Goal: Task Accomplishment & Management: Manage account settings

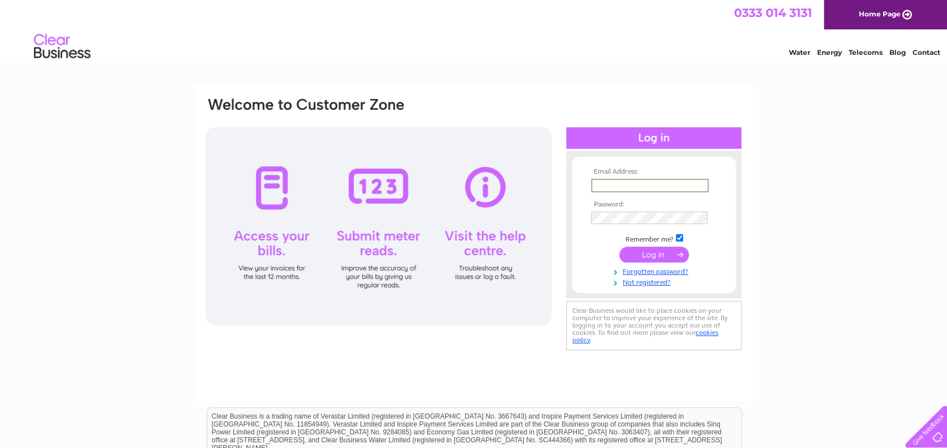
click at [638, 185] on input "text" at bounding box center [650, 186] width 118 height 14
type input "[PERSON_NAME][EMAIL_ADDRESS][DOMAIN_NAME]"
click at [663, 253] on input "submit" at bounding box center [655, 254] width 70 height 16
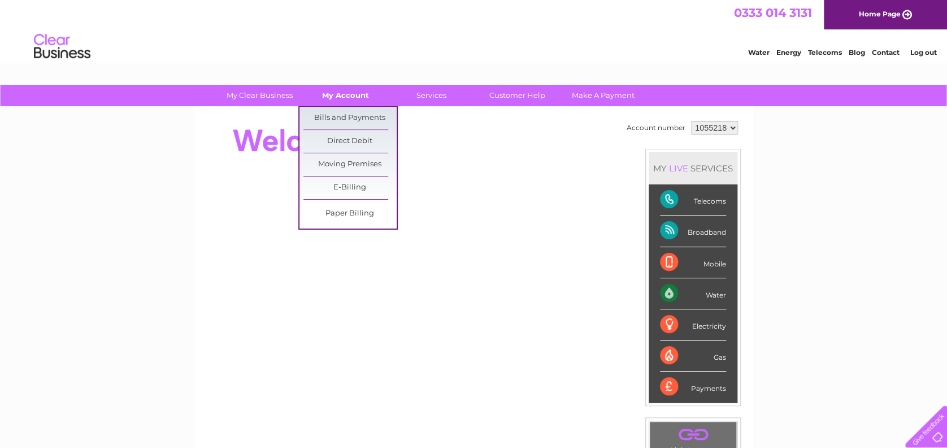
click at [330, 94] on link "My Account" at bounding box center [345, 95] width 93 height 21
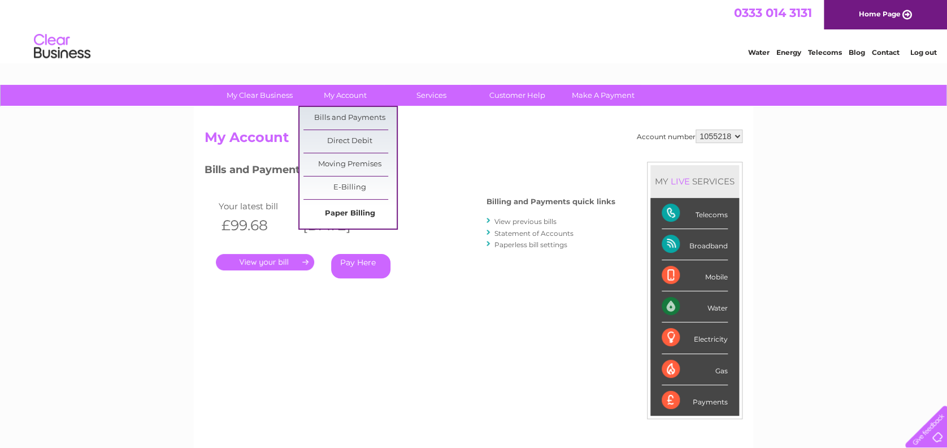
click at [344, 208] on link "Paper Billing" at bounding box center [350, 213] width 93 height 23
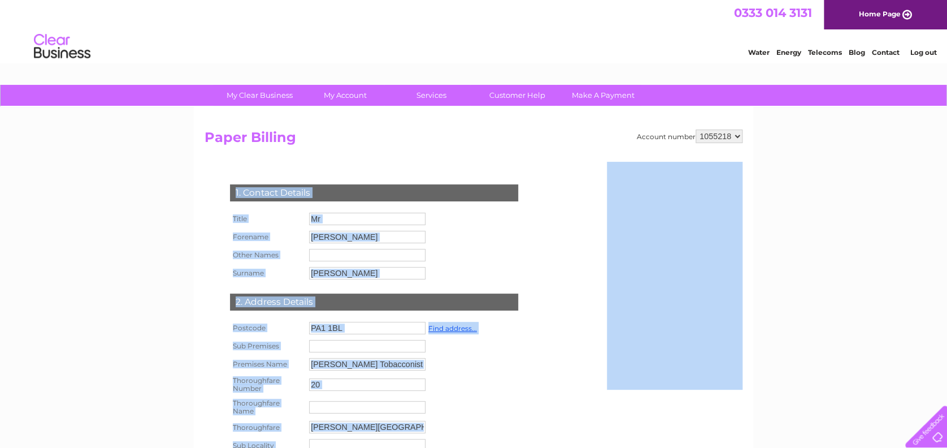
drag, startPoint x: 895, startPoint y: 416, endPoint x: 930, endPoint y: 425, distance: 35.7
click at [930, 425] on body "My Clear Business Login Details My Details My Preferences Link Account My Accou…" at bounding box center [473, 394] width 947 height 789
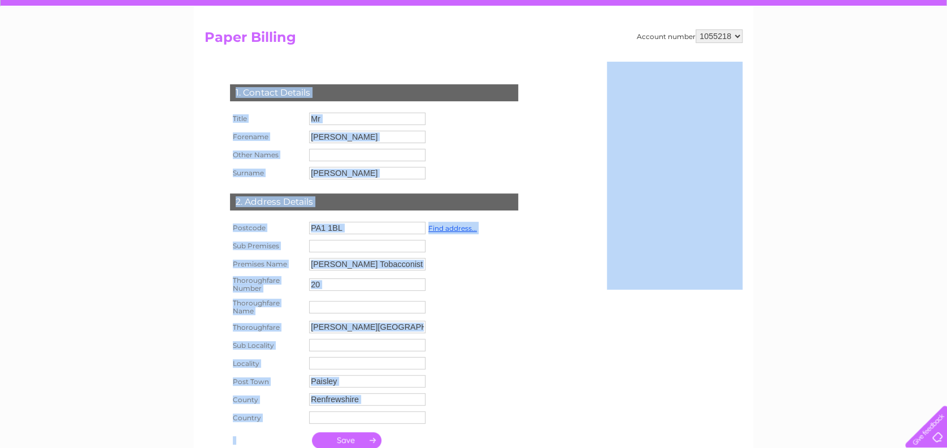
scroll to position [120, 0]
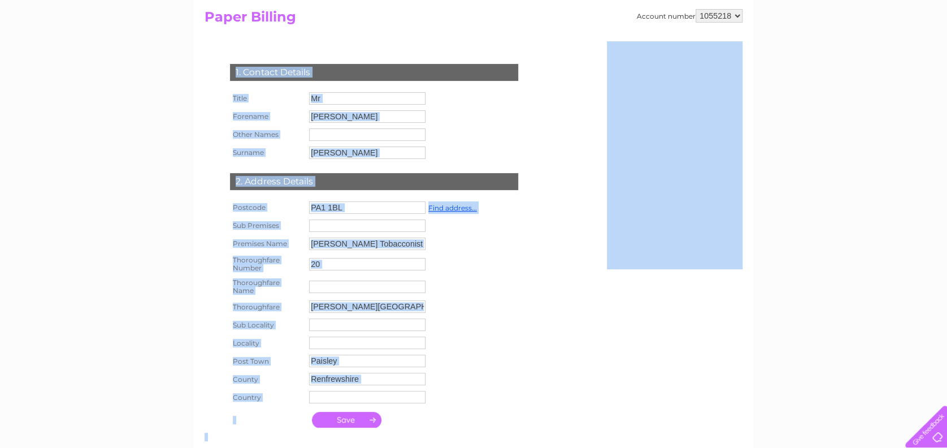
click at [732, 316] on div "Account number 1055218 Paper Billing 1. Contact Details Title Mr Forename Rober…" at bounding box center [474, 232] width 538 height 447
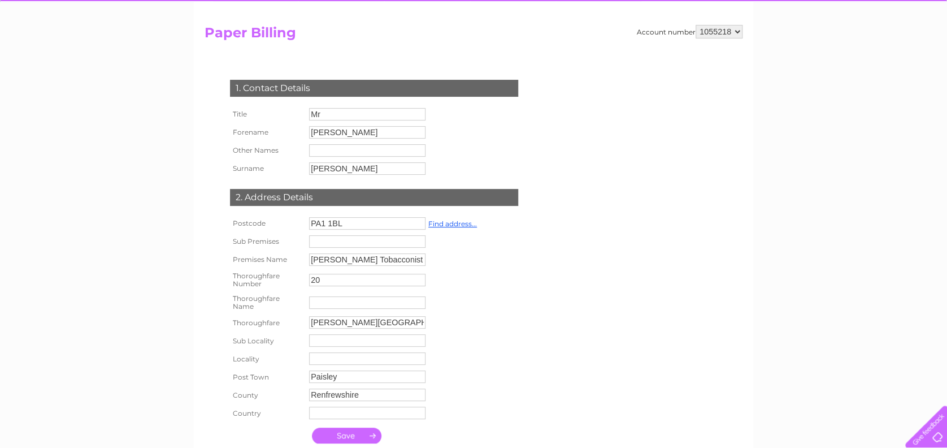
scroll to position [64, 0]
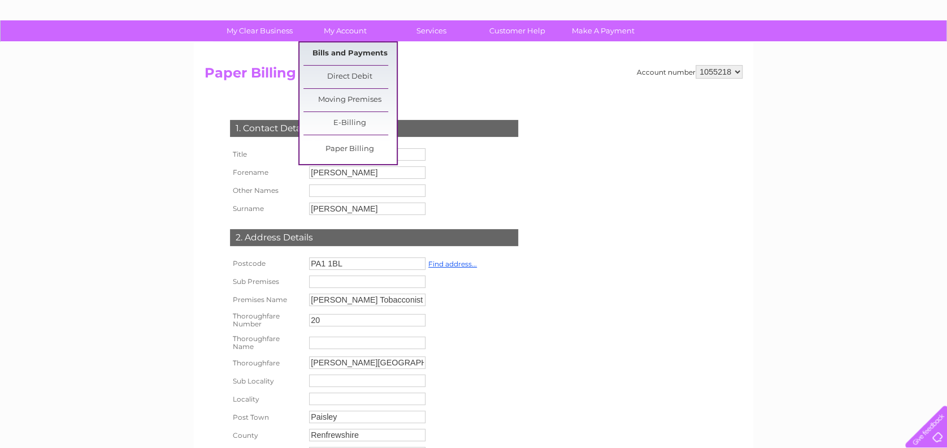
click at [358, 54] on link "Bills and Payments" at bounding box center [350, 53] width 93 height 23
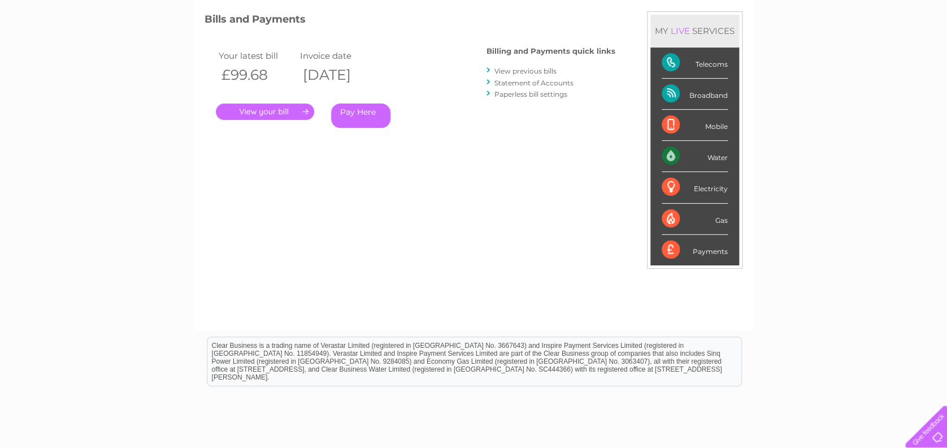
scroll to position [234, 0]
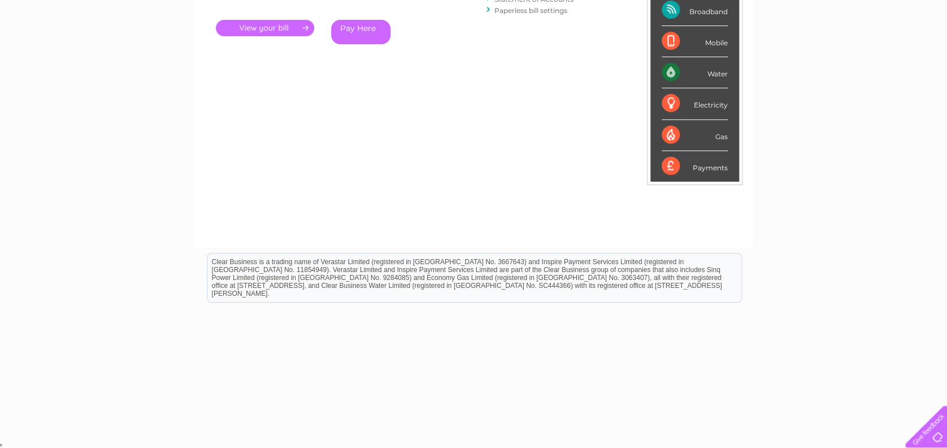
click at [305, 27] on link "." at bounding box center [265, 28] width 98 height 16
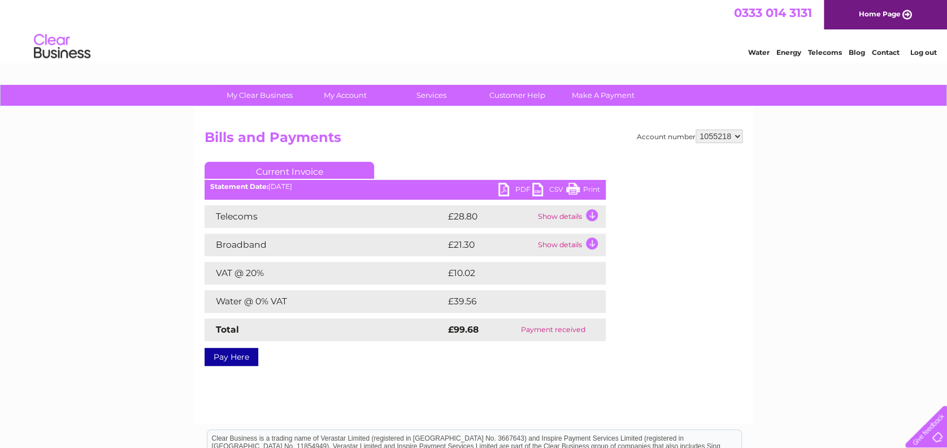
click at [505, 183] on link "PDF" at bounding box center [516, 191] width 34 height 16
click at [376, 130] on h2 "Bills and Payments" at bounding box center [474, 139] width 538 height 21
click at [505, 188] on link "PDF" at bounding box center [516, 191] width 34 height 16
click at [128, 382] on div "My Clear Business Login Details My Details My Preferences Link Account My Accou…" at bounding box center [473, 351] width 947 height 532
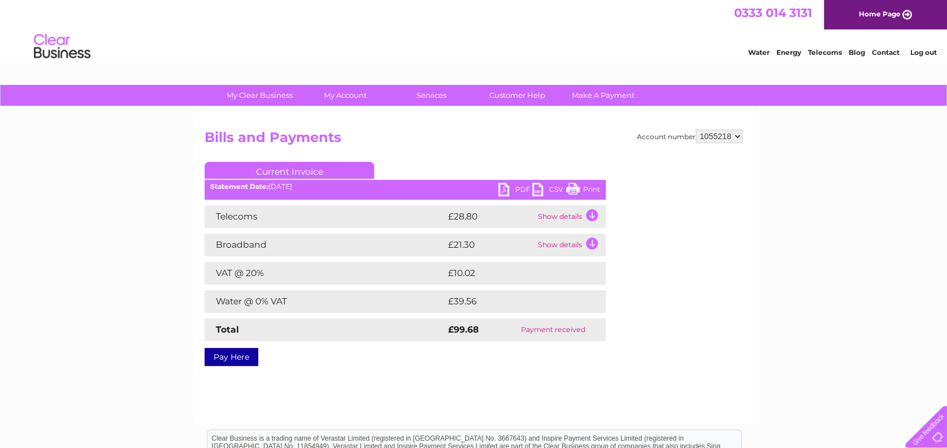
click at [502, 189] on link "PDF" at bounding box center [516, 191] width 34 height 16
click at [921, 51] on link "Log out" at bounding box center [923, 52] width 27 height 8
